Goal: Navigation & Orientation: Find specific page/section

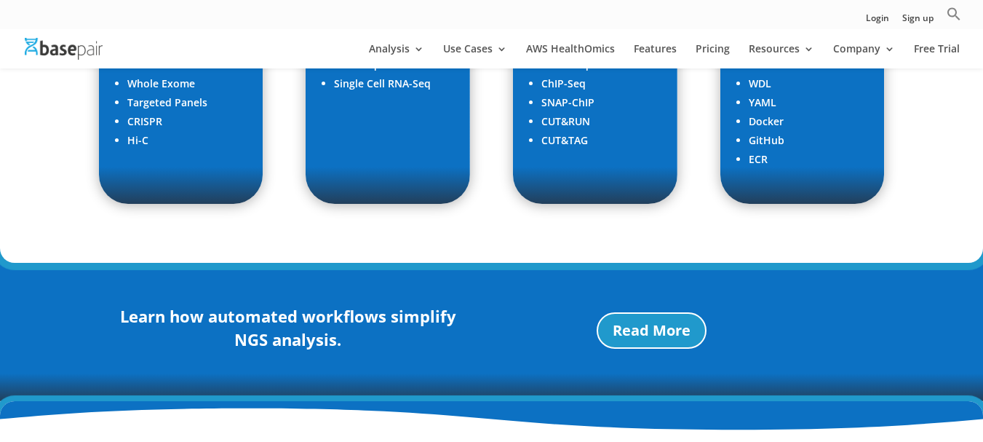
scroll to position [2922, 0]
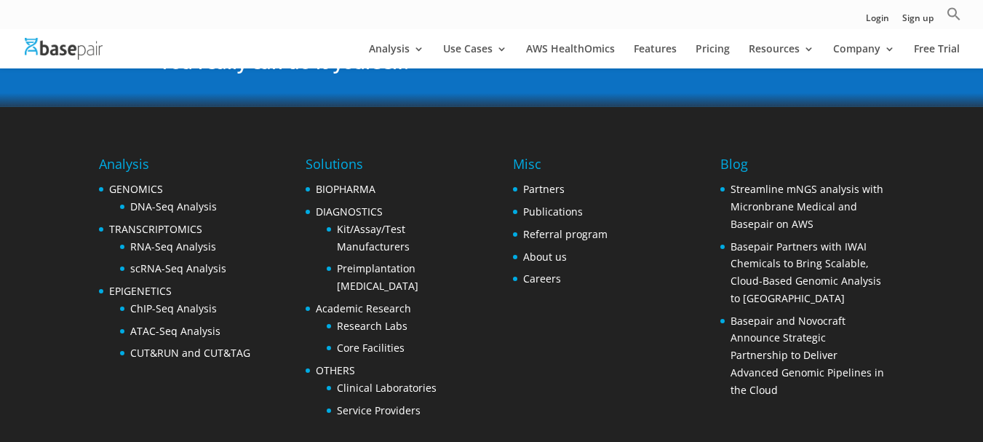
drag, startPoint x: 986, startPoint y: 153, endPoint x: 972, endPoint y: 453, distance: 300.1
click at [538, 279] on link "Careers" at bounding box center [542, 278] width 38 height 14
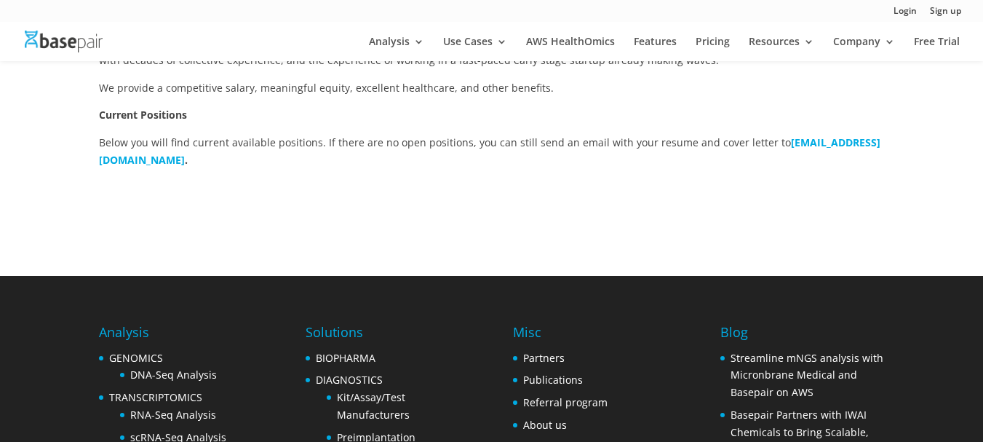
scroll to position [73, 0]
